Goal: Task Accomplishment & Management: Use online tool/utility

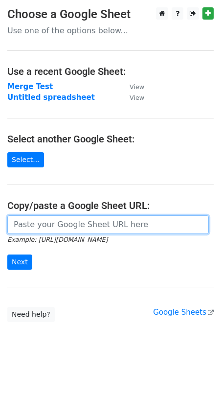
click at [91, 220] on input "url" at bounding box center [108, 224] width 202 height 19
paste input "[URL][DOMAIN_NAME]"
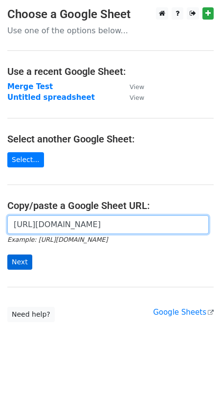
type input "[URL][DOMAIN_NAME]"
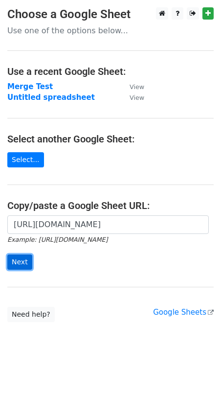
click at [17, 259] on input "Next" at bounding box center [19, 261] width 25 height 15
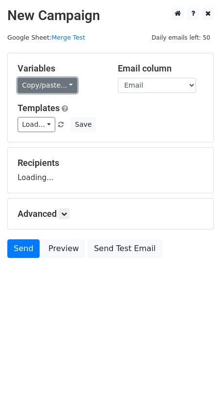
click at [57, 85] on link "Copy/paste..." at bounding box center [48, 85] width 60 height 15
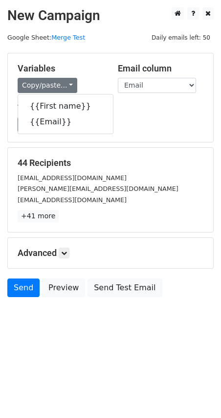
click at [149, 125] on div "Load... No templates saved Save" at bounding box center [110, 124] width 201 height 15
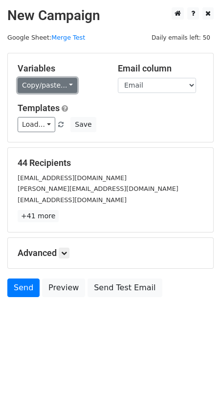
click at [41, 87] on link "Copy/paste..." at bounding box center [48, 85] width 60 height 15
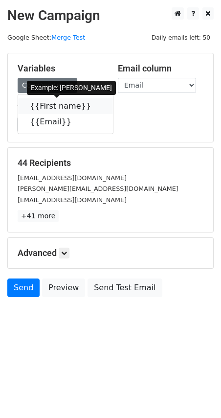
click at [61, 112] on link "{{First name}}" at bounding box center [65, 106] width 95 height 16
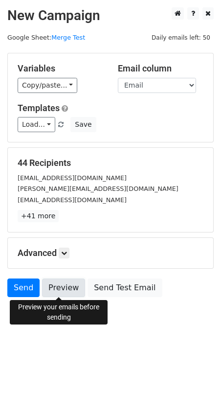
click at [60, 288] on link "Preview" at bounding box center [63, 287] width 43 height 19
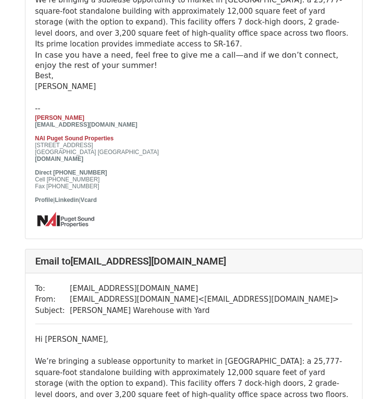
scroll to position [685, 0]
